Goal: Transaction & Acquisition: Purchase product/service

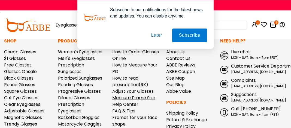
scroll to position [1449, 0]
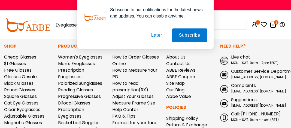
click at [13, 67] on link "Free Glasses" at bounding box center [18, 70] width 28 height 6
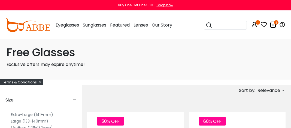
click at [37, 82] on div "Terms & Conditions" at bounding box center [21, 82] width 43 height 6
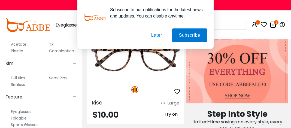
scroll to position [221, 0]
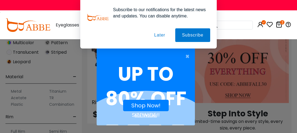
click at [87, 71] on div "× UP TO 80% OFF SITEWIDE!! 00 Day : 11 Hours : 01 Minutes : 21 Seconds Shop Now…" at bounding box center [148, 66] width 297 height 133
click at [0, 0] on button "Later" at bounding box center [0, 0] width 0 height 0
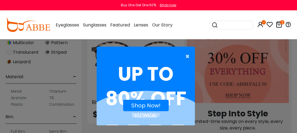
click at [185, 55] on span "×" at bounding box center [188, 56] width 7 height 11
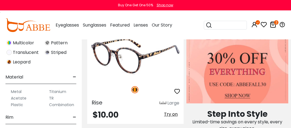
click at [125, 57] on img at bounding box center [135, 56] width 96 height 48
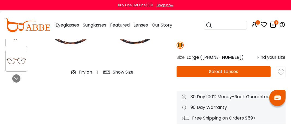
scroll to position [97, 0]
click at [222, 71] on button "Select Lenses" at bounding box center [224, 71] width 94 height 11
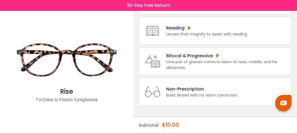
click at [191, 82] on div "Non-Prescription Basic lenses with no vision correction." at bounding box center [214, 92] width 153 height 28
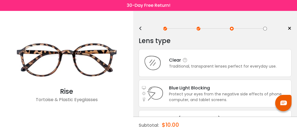
click at [192, 67] on div "Traditional, transparent lenses perfect for everyday use." at bounding box center [222, 67] width 107 height 6
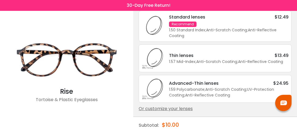
scroll to position [39, 0]
click at [174, 107] on div "Or customize your lenses" at bounding box center [214, 108] width 153 height 7
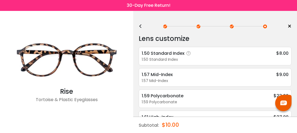
scroll to position [0, 0]
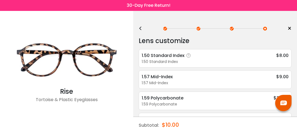
click at [190, 57] on icon at bounding box center [188, 55] width 5 height 5
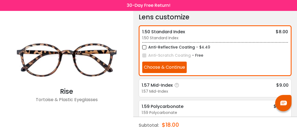
scroll to position [19, 0]
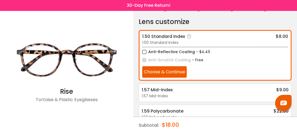
click at [173, 70] on button "Choose & Continue" at bounding box center [164, 71] width 44 height 11
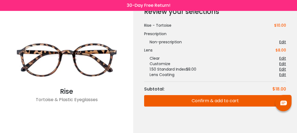
scroll to position [33, 0]
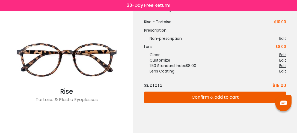
click at [196, 98] on button "Confirm & add to cart" at bounding box center [215, 97] width 142 height 11
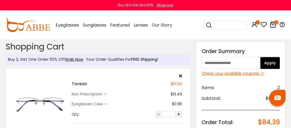
click at [181, 75] on icon at bounding box center [180, 75] width 3 height 4
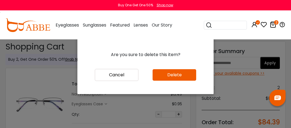
click at [183, 76] on button "Delete" at bounding box center [175, 74] width 44 height 11
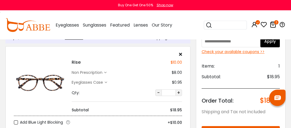
scroll to position [19, 0]
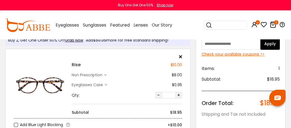
click at [227, 55] on div "Check your available coupons >>" at bounding box center [241, 54] width 78 height 6
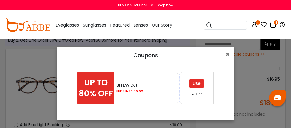
scroll to position [0, 0]
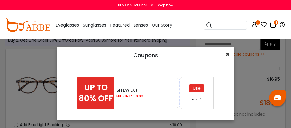
click at [225, 54] on button "×" at bounding box center [227, 54] width 13 height 15
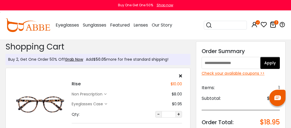
click at [216, 63] on input "text" at bounding box center [231, 63] width 59 height 12
drag, startPoint x: 215, startPoint y: 58, endPoint x: 199, endPoint y: 62, distance: 16.9
click at [202, 62] on input "*" at bounding box center [231, 63] width 59 height 12
paste input "*******"
type input "********"
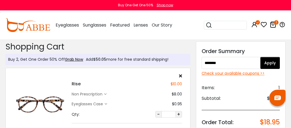
click at [273, 61] on button "Apply" at bounding box center [270, 63] width 20 height 12
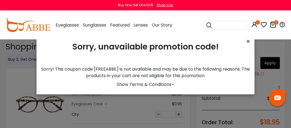
click at [172, 86] on icon at bounding box center [172, 84] width 3 height 4
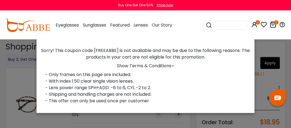
scroll to position [5, 0]
click at [189, 119] on div "× Sorry, unavailable promotion code! Sorry! This coupon code [FREEABBE] is not …" at bounding box center [145, 64] width 291 height 128
click at [258, 89] on div "× Sorry, unavailable promotion code! Sorry! This coupon code [FREEABBE] is not …" at bounding box center [145, 64] width 291 height 128
click at [261, 41] on div "× Sorry, unavailable promotion code! Sorry! This coupon code [FREEABBE] is not …" at bounding box center [145, 64] width 291 height 128
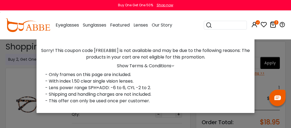
click at [262, 48] on div "× Sorry, unavailable promotion code! Sorry! This coupon code [FREEABBE] is not …" at bounding box center [145, 64] width 291 height 128
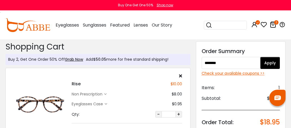
click at [221, 72] on div "Check your available coupons >>" at bounding box center [241, 73] width 78 height 6
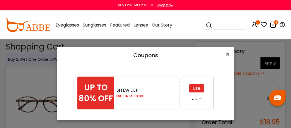
click at [194, 89] on div "Use" at bounding box center [196, 88] width 15 height 8
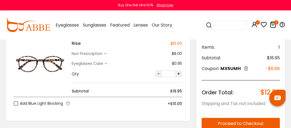
scroll to position [19, 0]
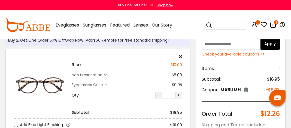
click at [231, 53] on div "Check your available coupons >>" at bounding box center [241, 54] width 78 height 6
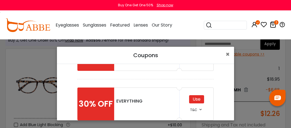
scroll to position [49, 0]
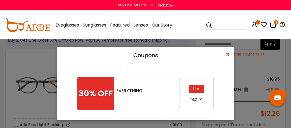
click at [197, 89] on div "Use" at bounding box center [196, 88] width 15 height 8
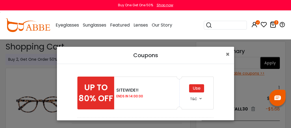
click at [195, 86] on div "Use" at bounding box center [196, 88] width 15 height 8
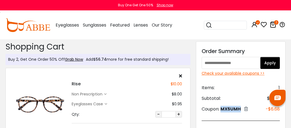
click at [224, 108] on span "MX5UMH" at bounding box center [231, 108] width 20 height 6
